Goal: Transaction & Acquisition: Purchase product/service

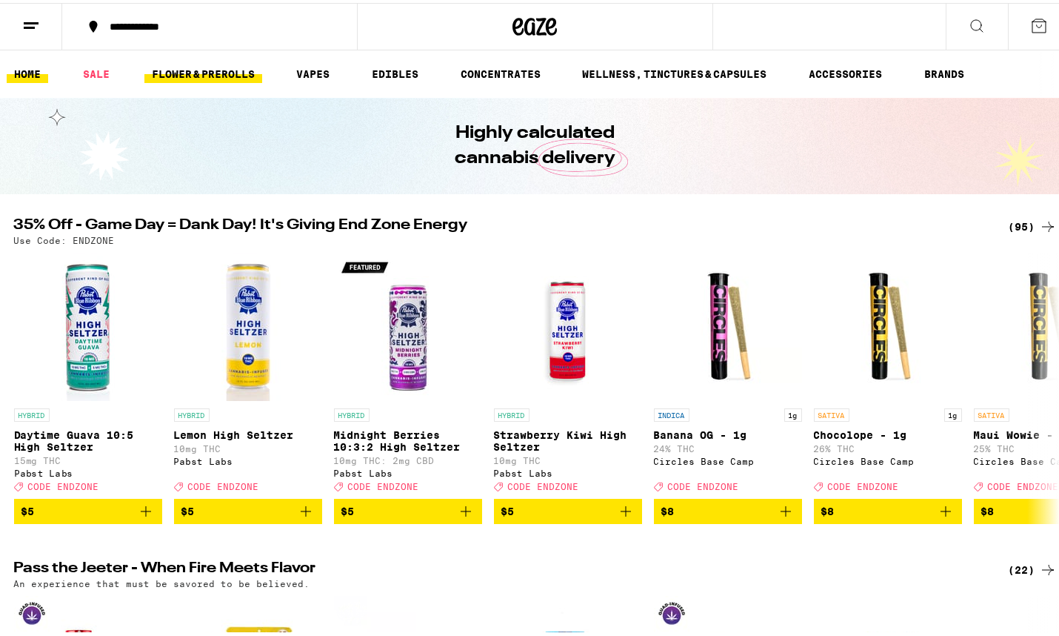
click at [189, 70] on link "FLOWER & PREROLLS" at bounding box center [203, 71] width 118 height 18
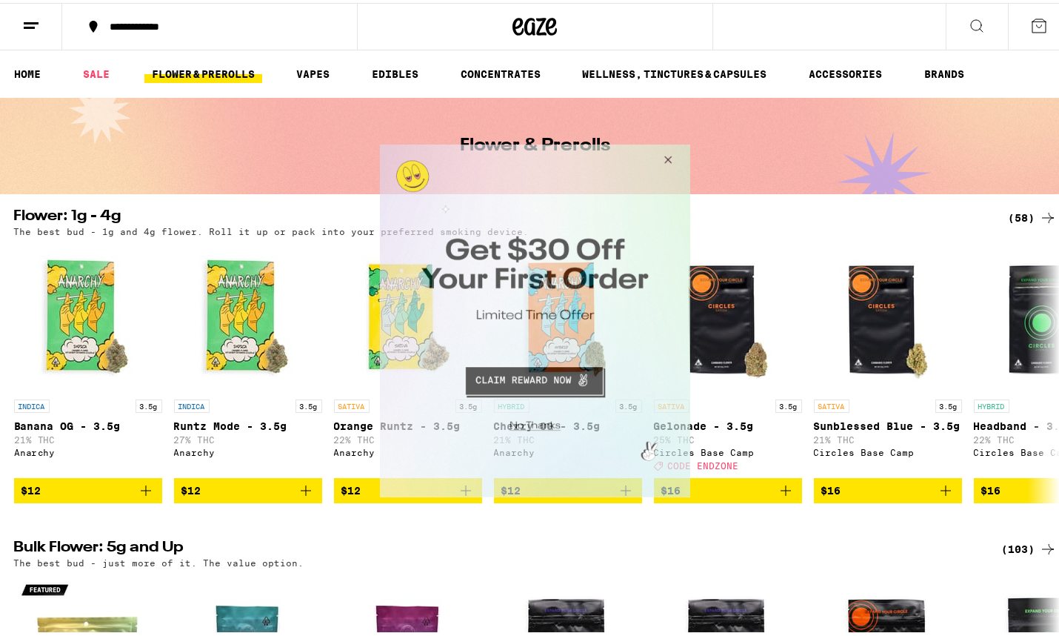
click at [672, 157] on button "Close Modal" at bounding box center [666, 162] width 40 height 36
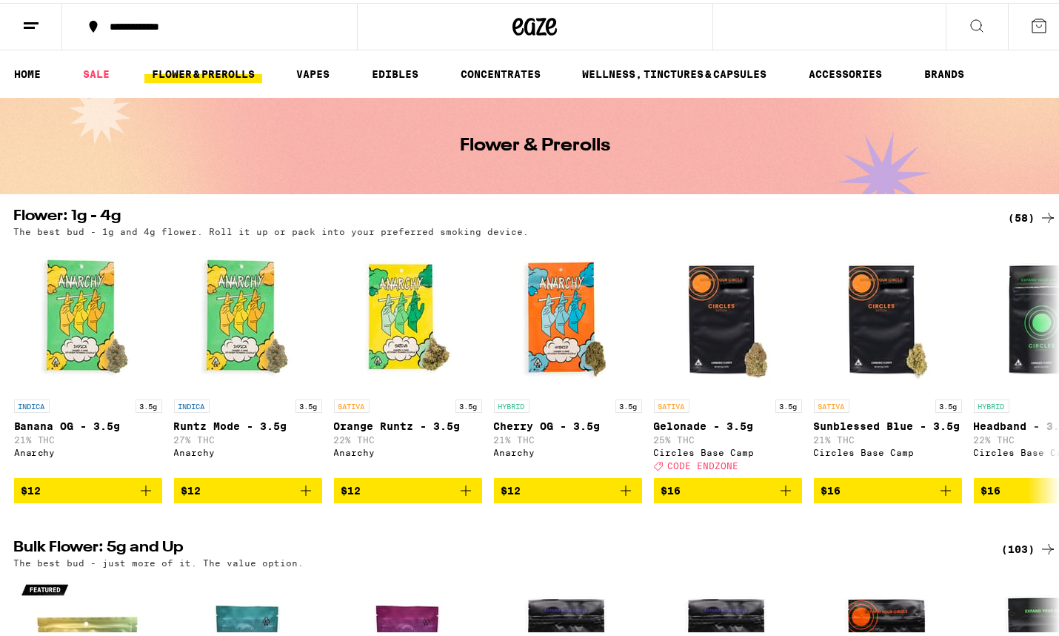
click at [1039, 213] on icon at bounding box center [1048, 215] width 18 height 18
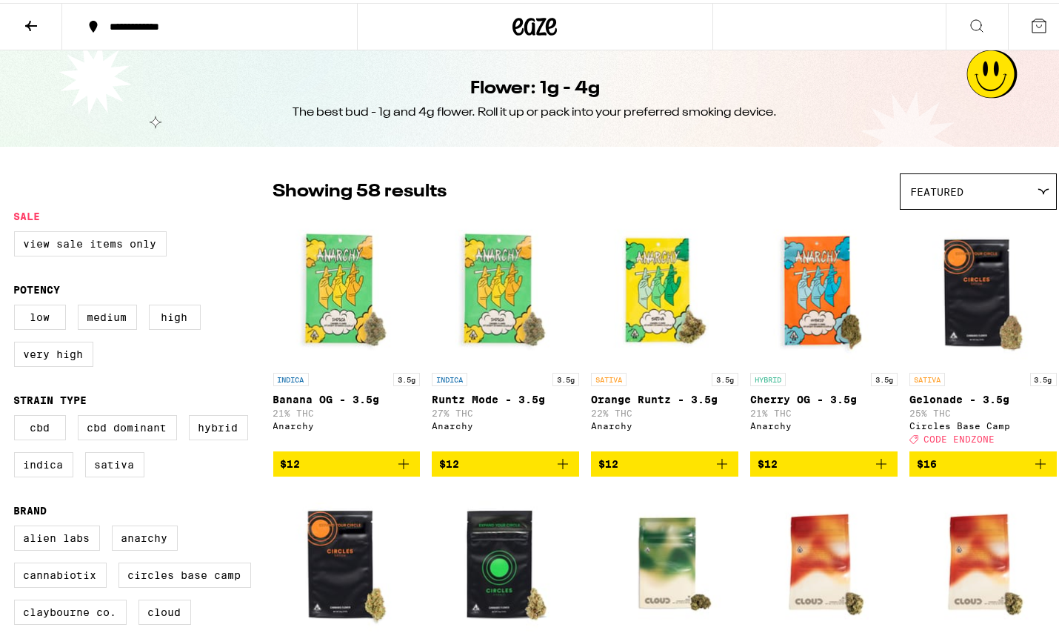
click at [558, 289] on img "Open page for Runtz Mode - 3.5g from Anarchy" at bounding box center [505, 288] width 147 height 148
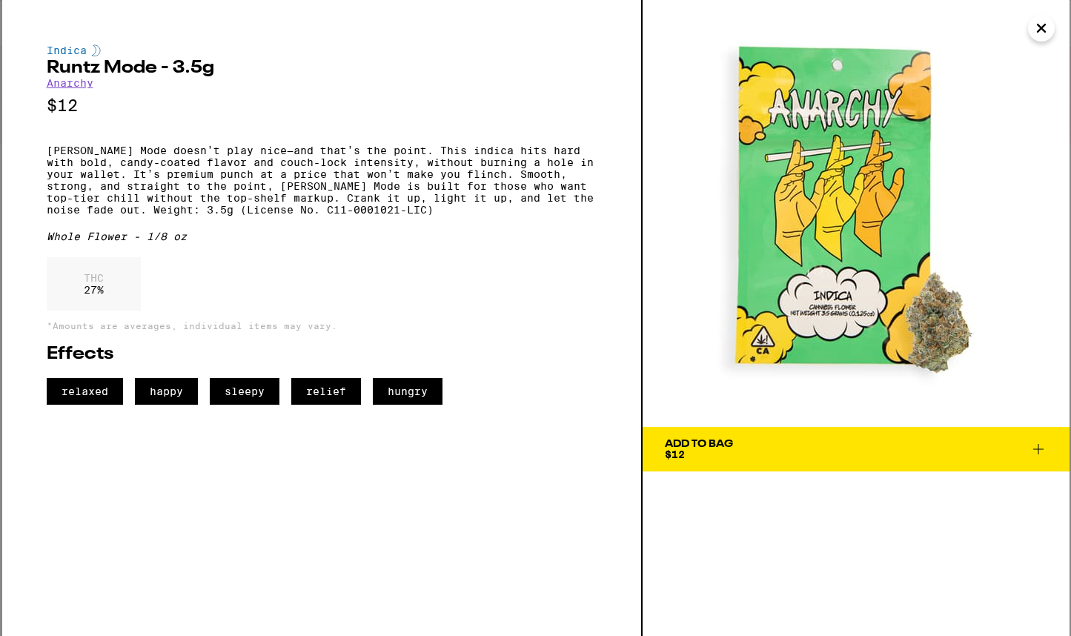
click at [838, 251] on img at bounding box center [855, 213] width 427 height 427
click at [1036, 447] on icon at bounding box center [1038, 449] width 18 height 18
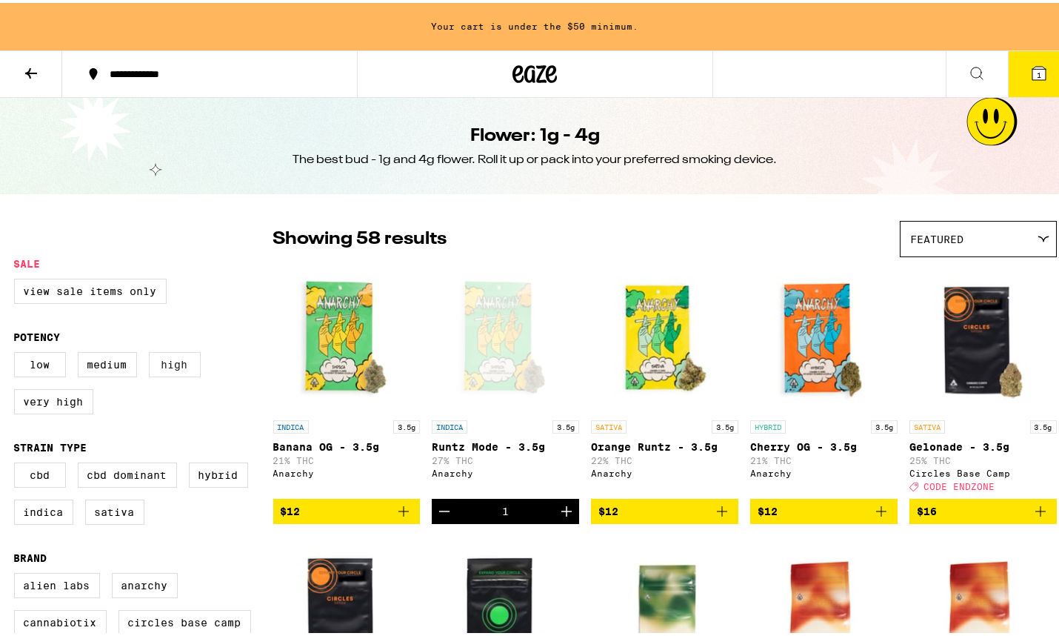
click at [170, 367] on label "High" at bounding box center [175, 361] width 52 height 25
click at [18, 352] on input "High" at bounding box center [17, 351] width 1 height 1
checkbox input "true"
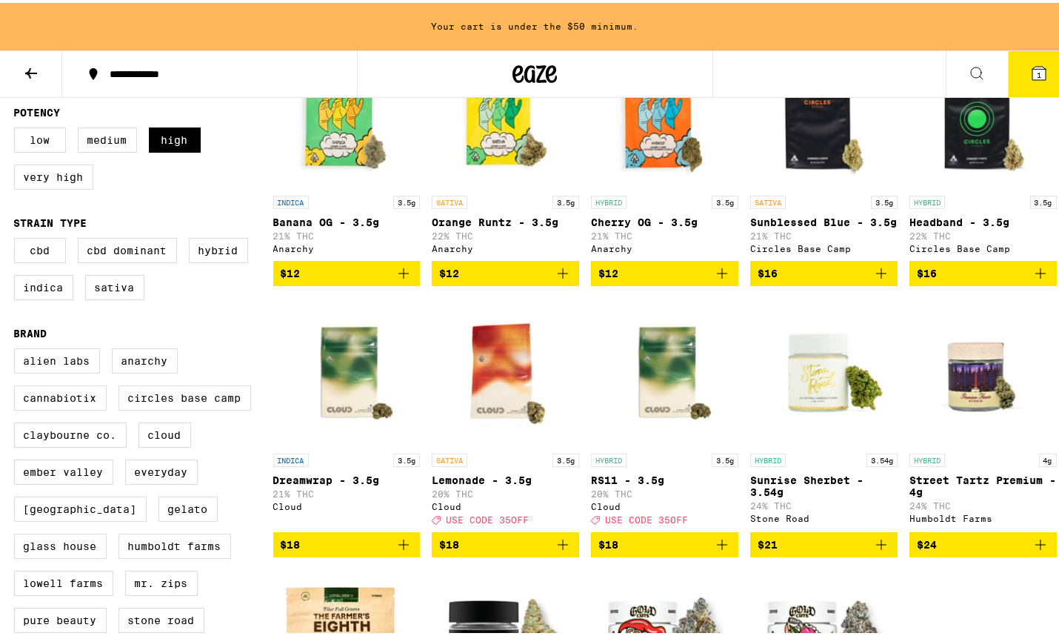
scroll to position [227, 0]
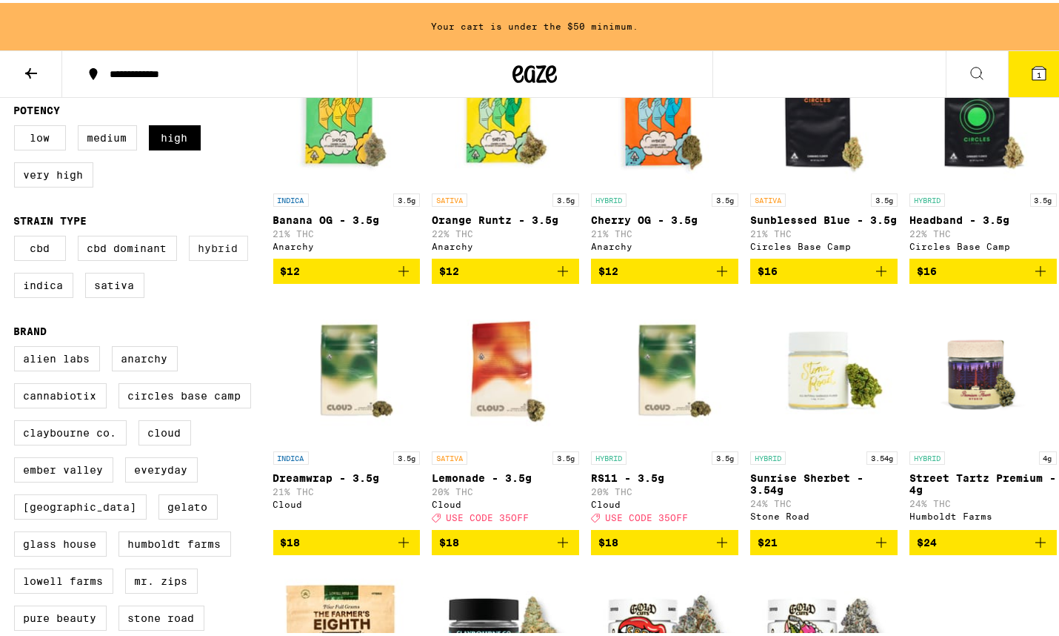
click at [216, 255] on label "Hybrid" at bounding box center [218, 245] width 59 height 25
click at [18, 236] on input "Hybrid" at bounding box center [17, 235] width 1 height 1
checkbox input "true"
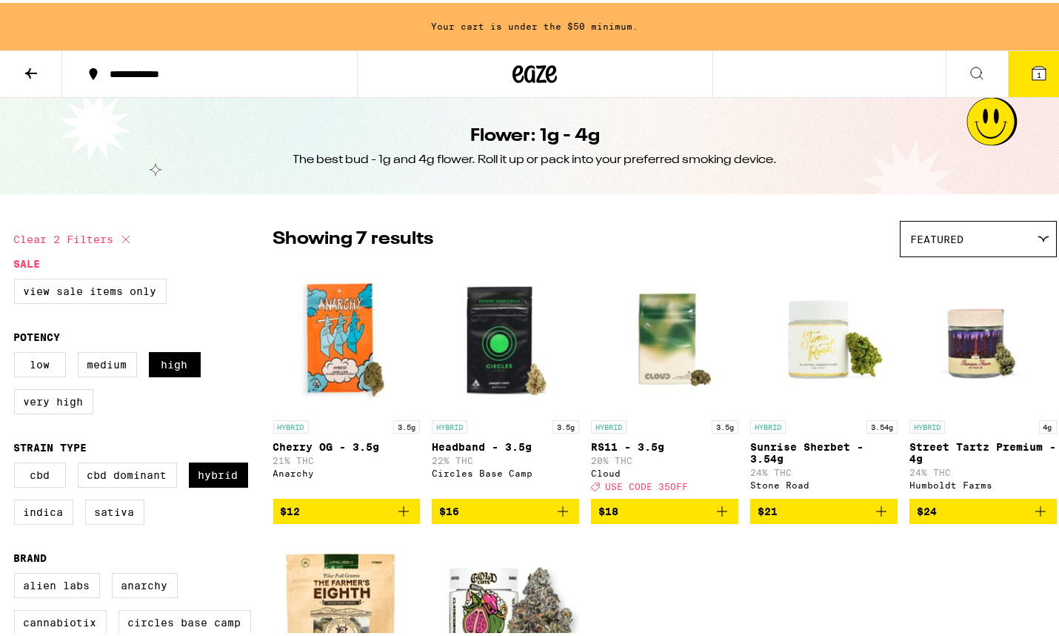
click at [1038, 236] on icon at bounding box center [1043, 235] width 10 height 5
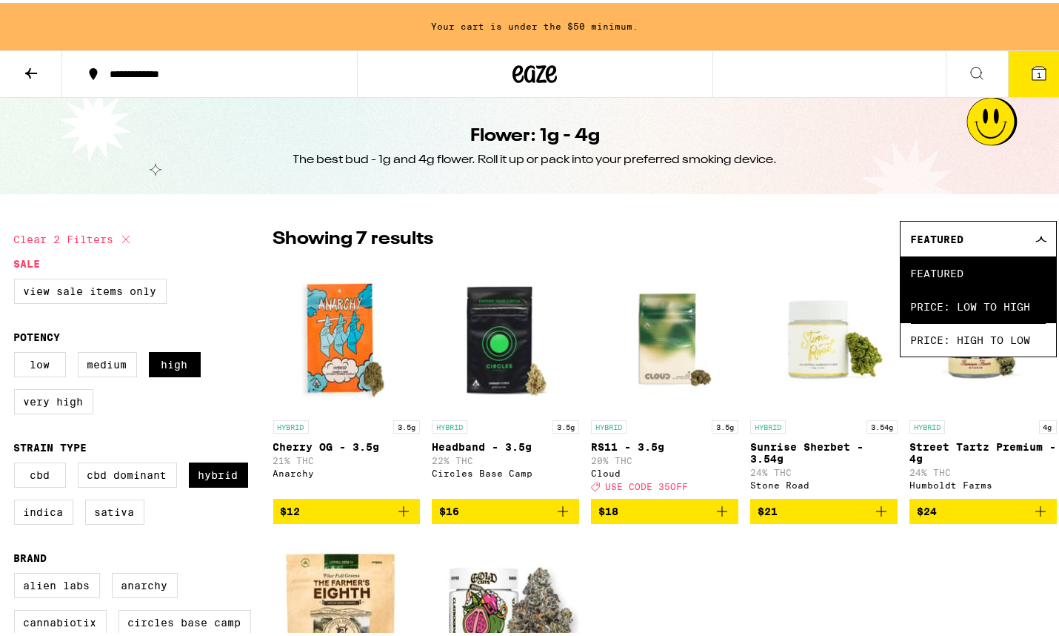
click at [996, 302] on span "Price: Low to High" at bounding box center [978, 303] width 135 height 33
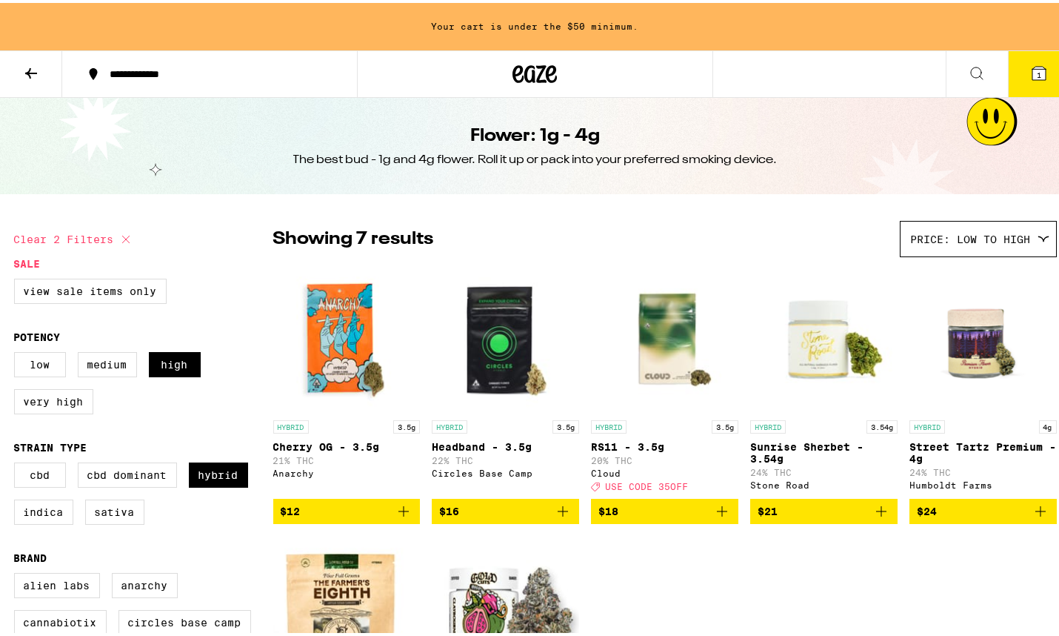
click at [357, 332] on img "Open page for Cherry OG - 3.5g from Anarchy" at bounding box center [346, 336] width 147 height 148
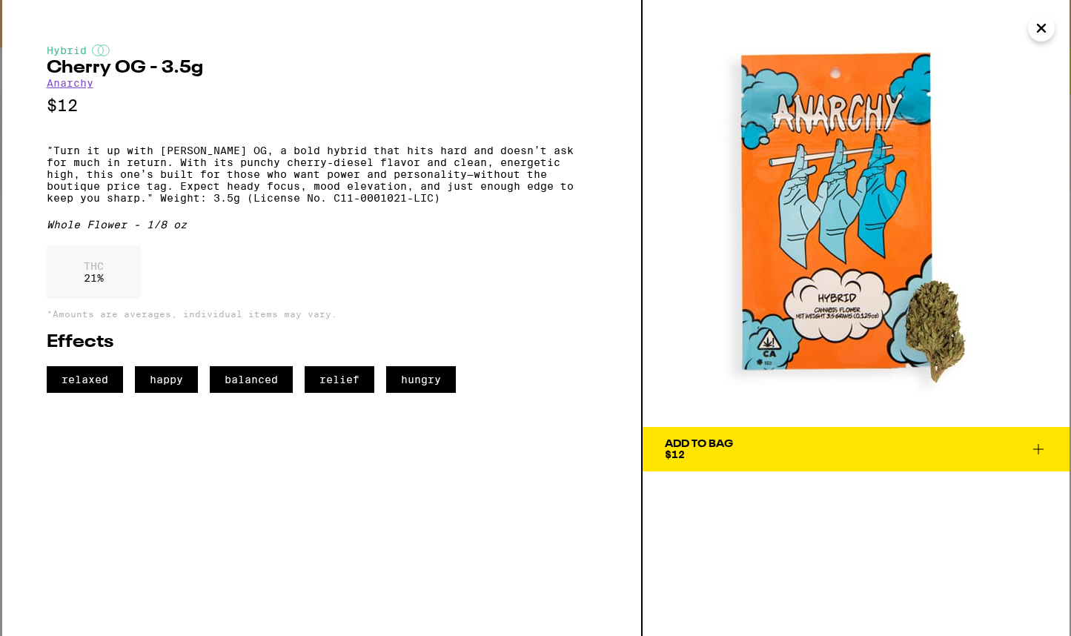
click at [74, 85] on link "Anarchy" at bounding box center [70, 83] width 47 height 12
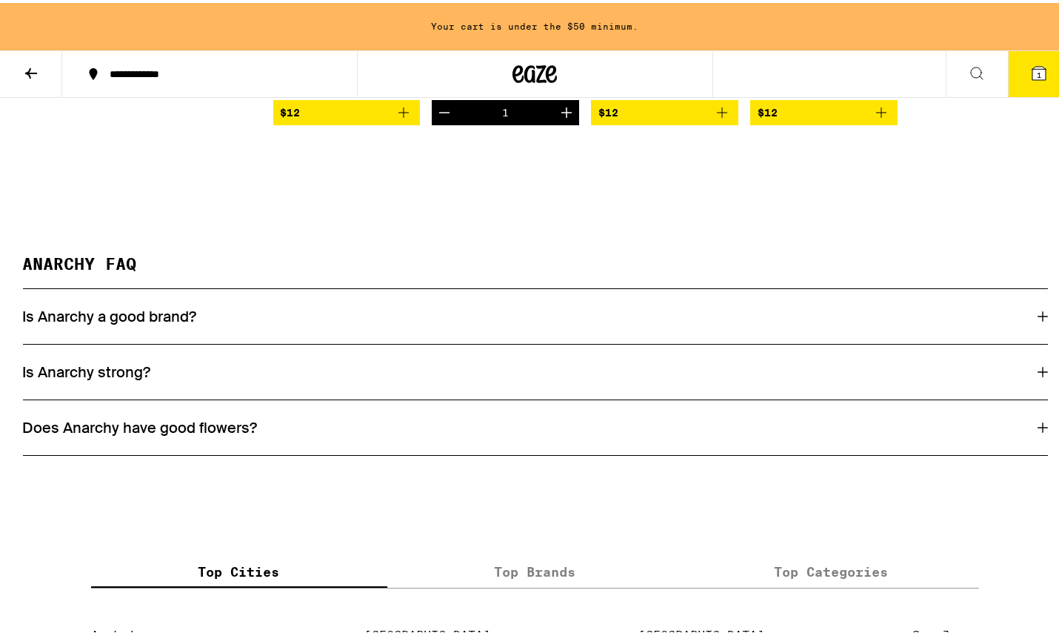
scroll to position [593, 0]
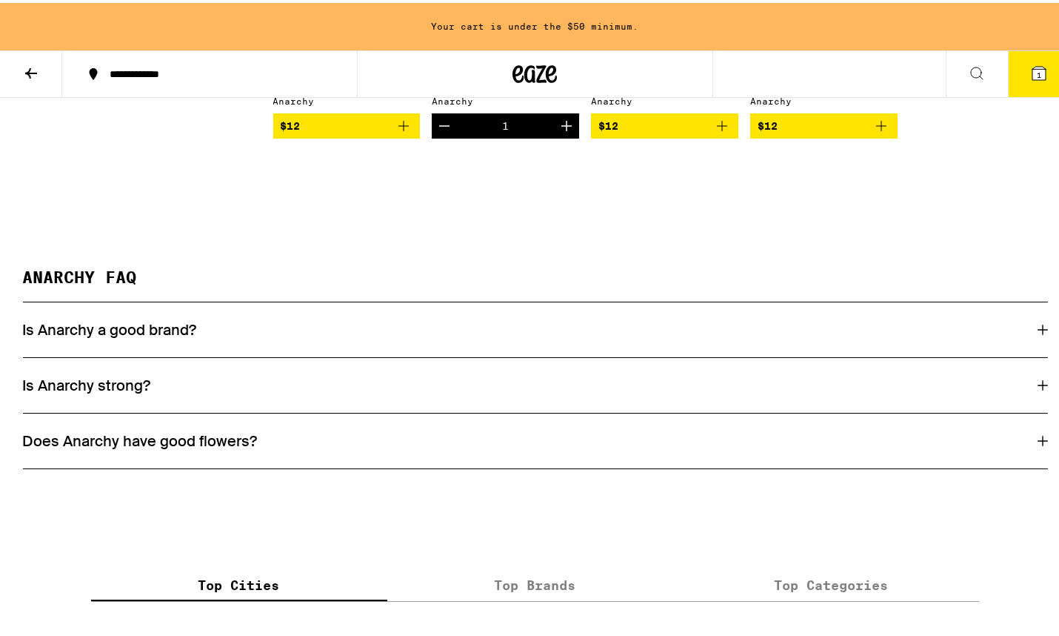
click at [1038, 330] on icon at bounding box center [1043, 327] width 10 height 10
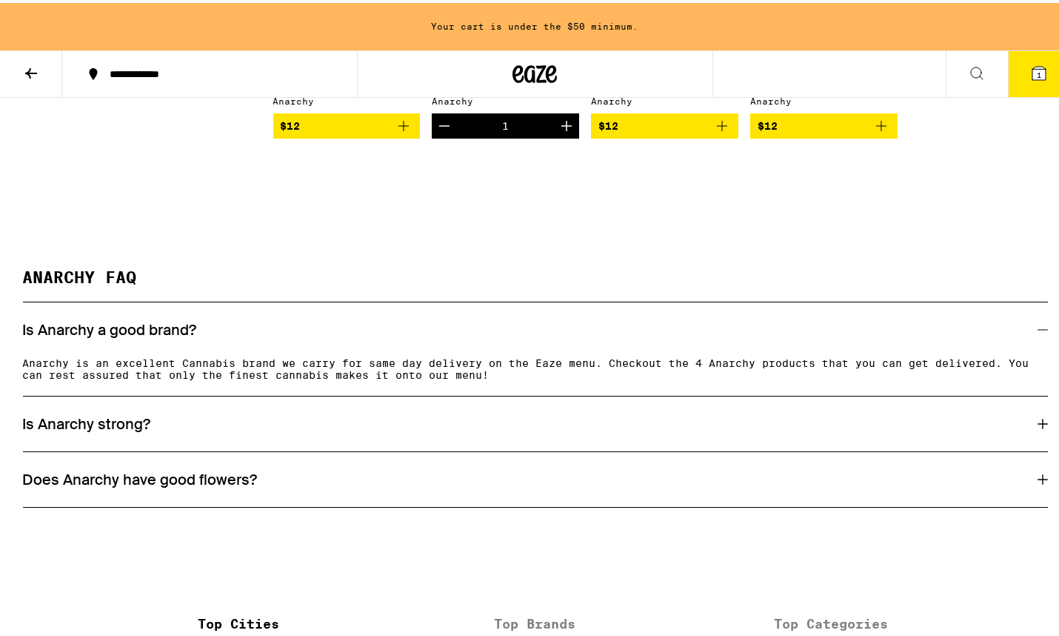
click at [1038, 426] on icon at bounding box center [1043, 421] width 10 height 10
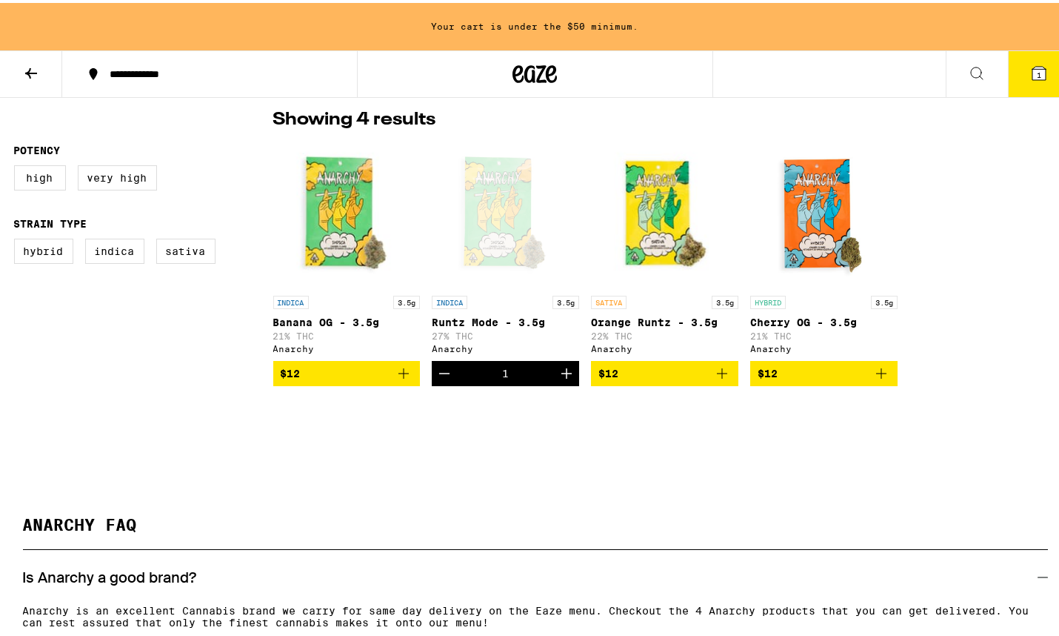
scroll to position [0, 0]
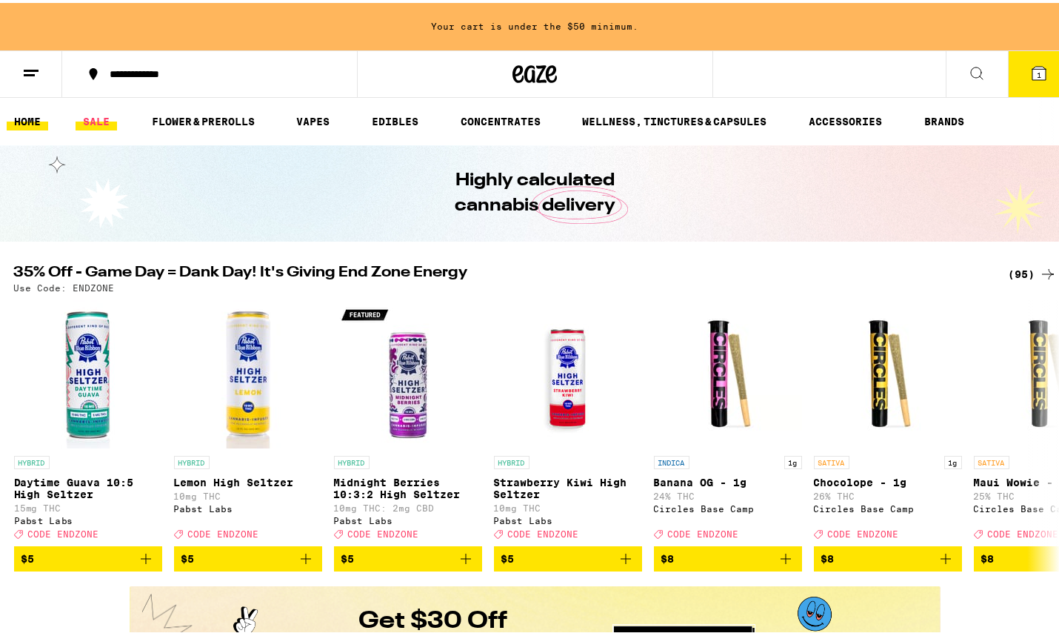
click at [98, 121] on link "SALE" at bounding box center [96, 119] width 41 height 18
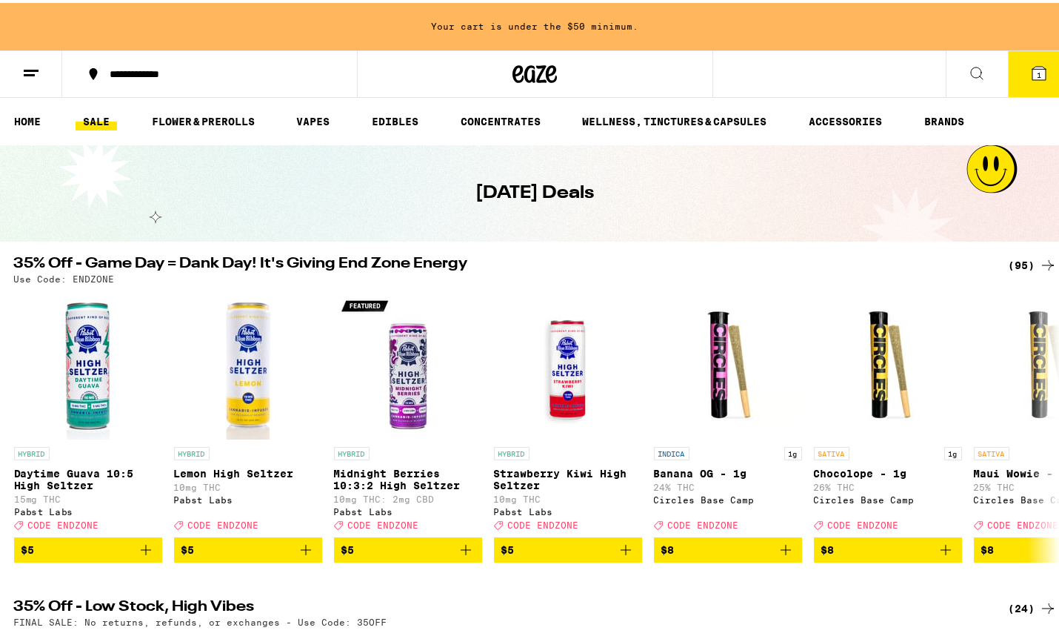
click at [1016, 260] on div "(95)" at bounding box center [1033, 262] width 48 height 18
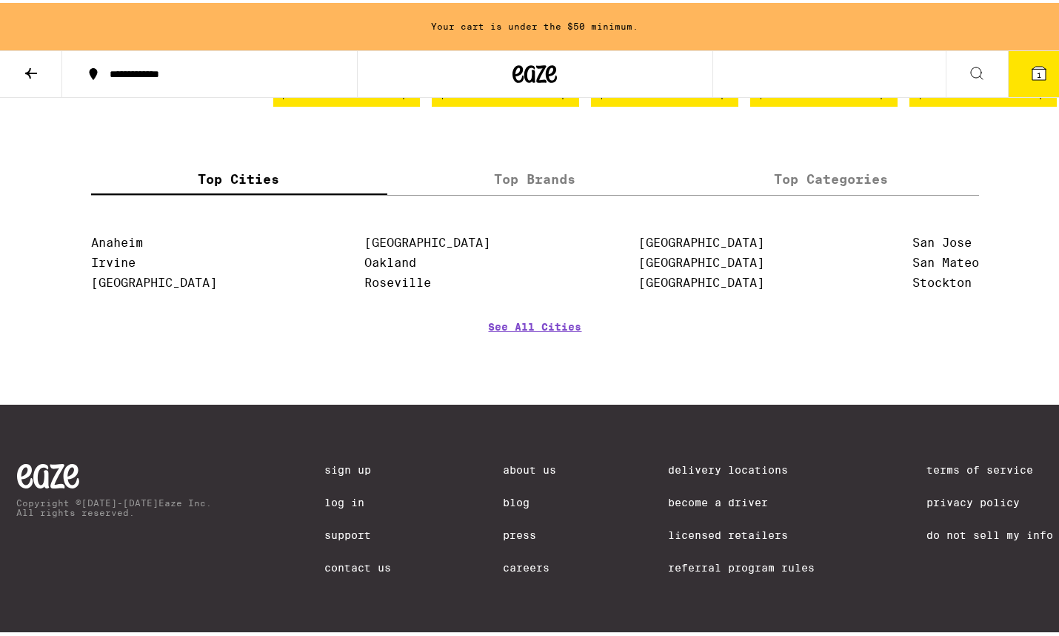
scroll to position [6736, 0]
click at [1032, 100] on icon "Add to bag" at bounding box center [1041, 91] width 18 height 18
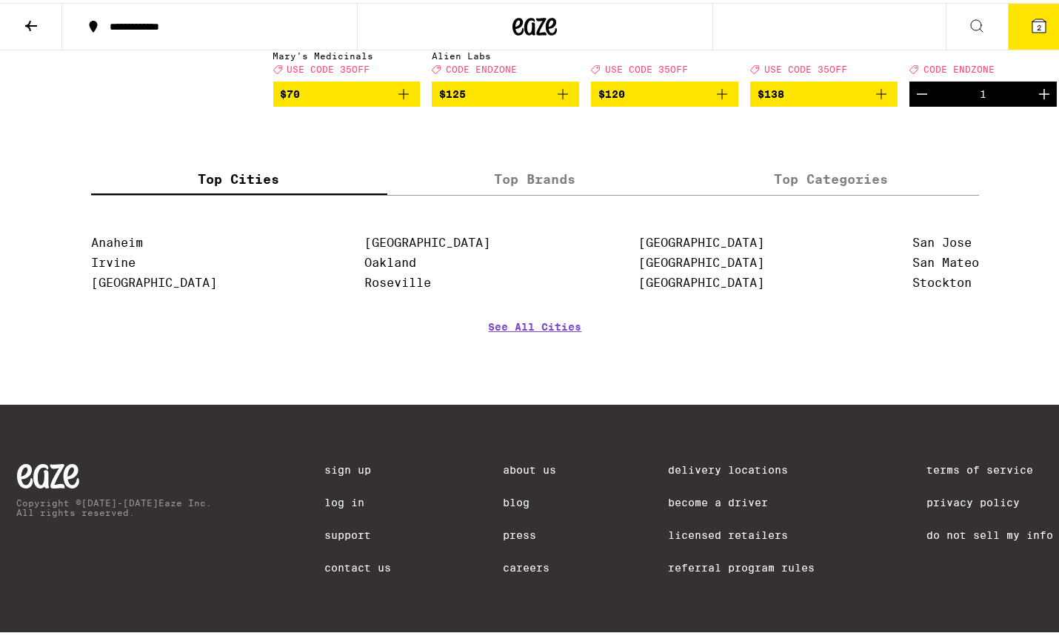
click at [1027, 23] on button "2" at bounding box center [1039, 24] width 62 height 46
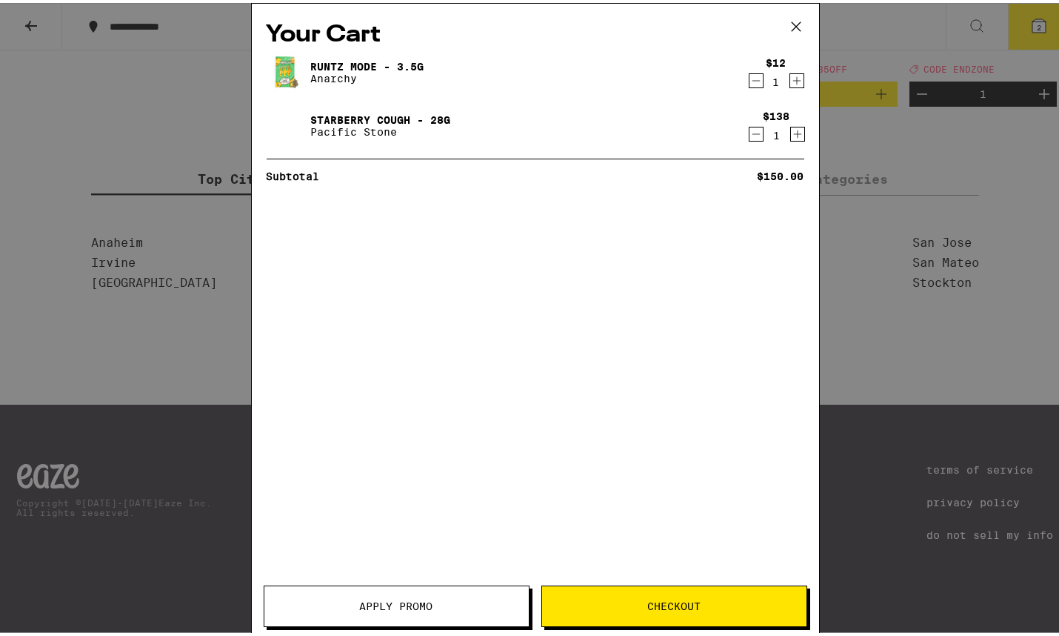
scroll to position [5662, 0]
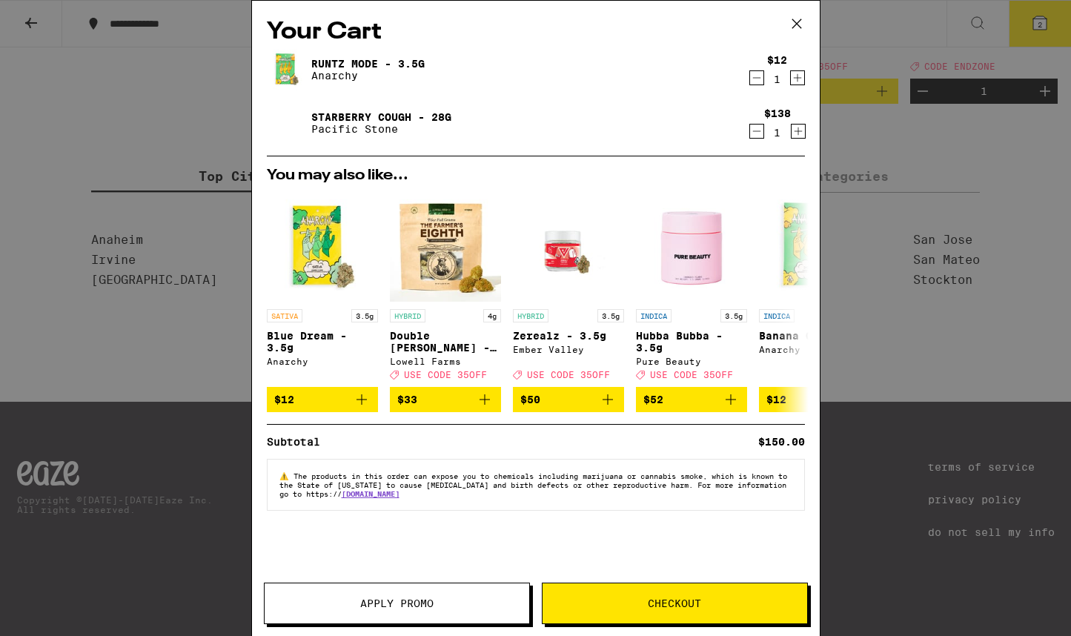
click at [754, 79] on icon "Decrement" at bounding box center [756, 78] width 13 height 18
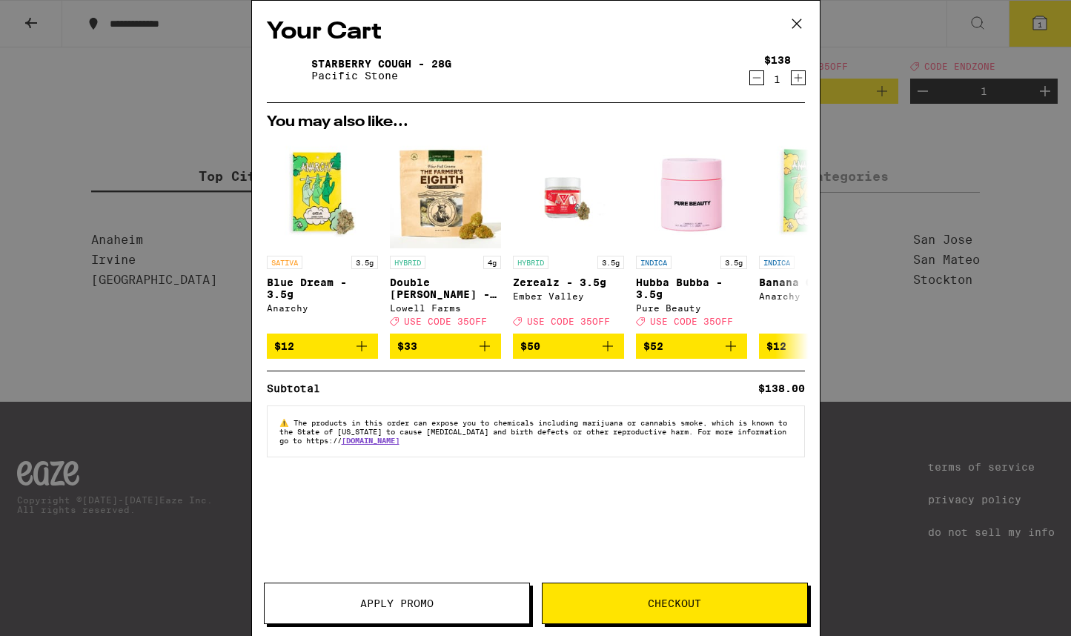
click at [795, 23] on icon at bounding box center [795, 23] width 9 height 9
